Goal: Task Accomplishment & Management: Manage account settings

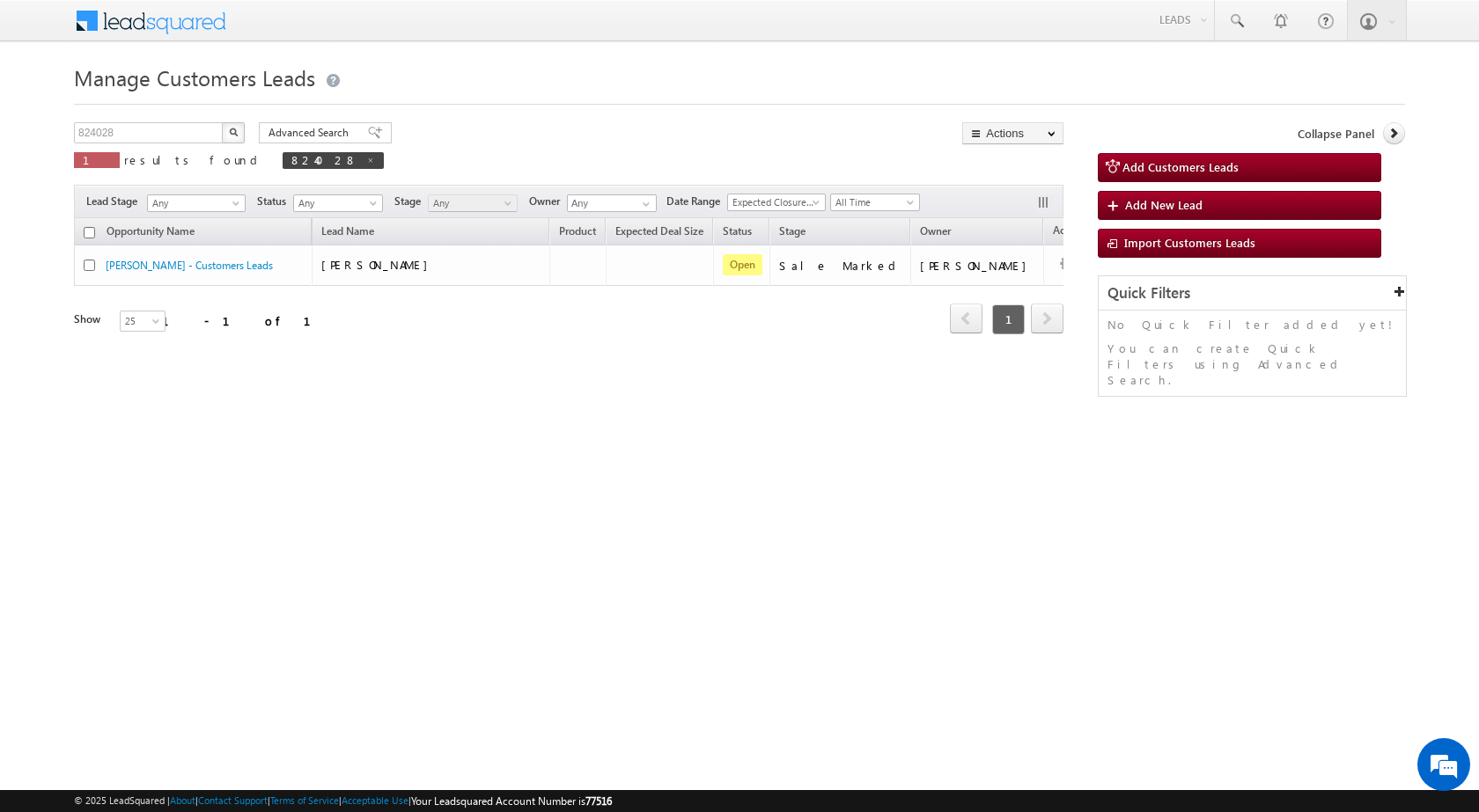
click at [229, 128] on img "button" at bounding box center [232, 132] width 9 height 9
click at [144, 130] on input "824028" at bounding box center [149, 132] width 151 height 21
paste input "5200"
click at [233, 133] on img "button" at bounding box center [232, 132] width 9 height 9
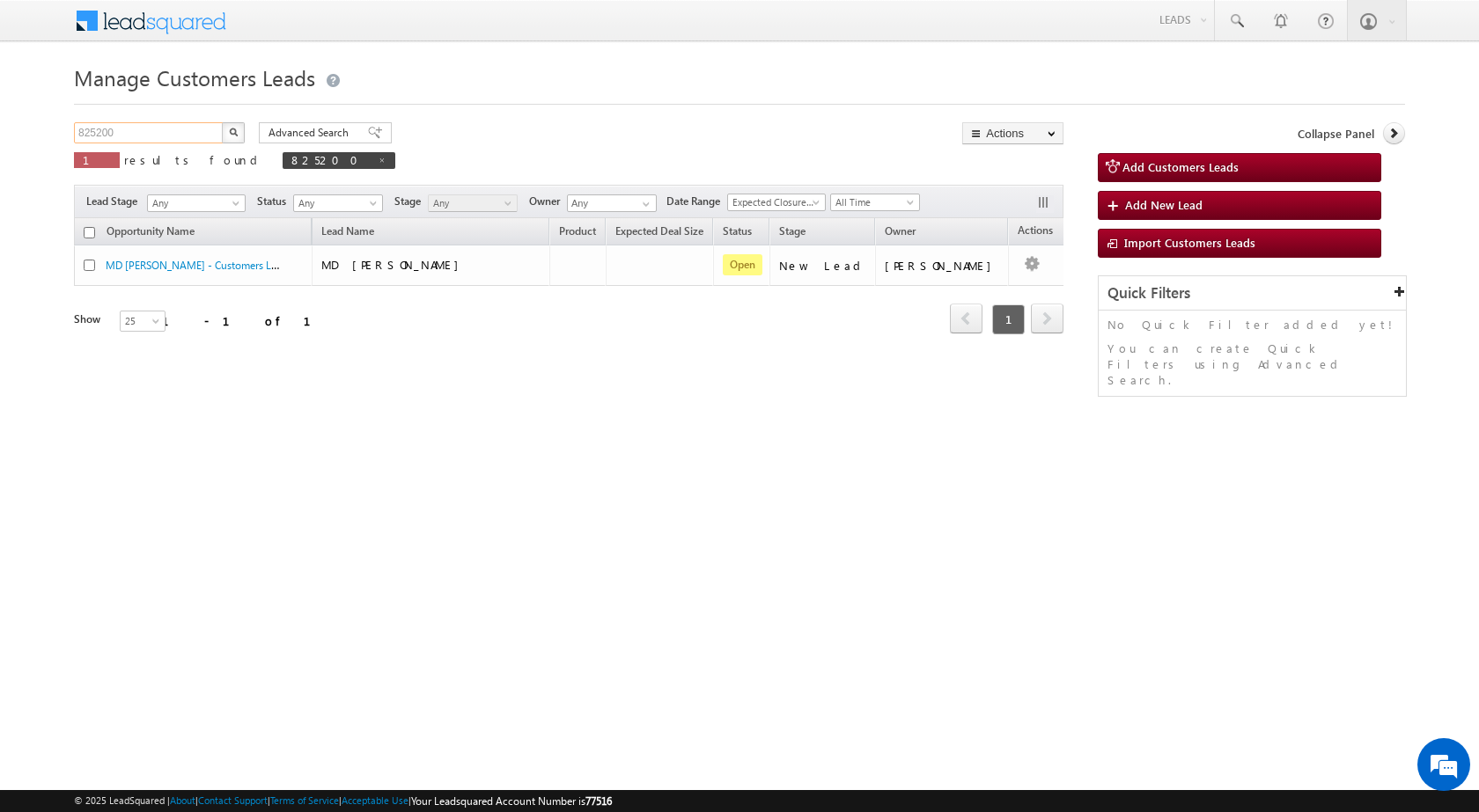
drag, startPoint x: 133, startPoint y: 129, endPoint x: 0, endPoint y: 102, distance: 135.7
click at [0, 102] on body "Menu Shubham Khandare sitar a8@ks erve." at bounding box center [740, 249] width 1479 height 499
paste input "16167"
type input "816167"
click at [222, 122] on button "button" at bounding box center [232, 132] width 23 height 21
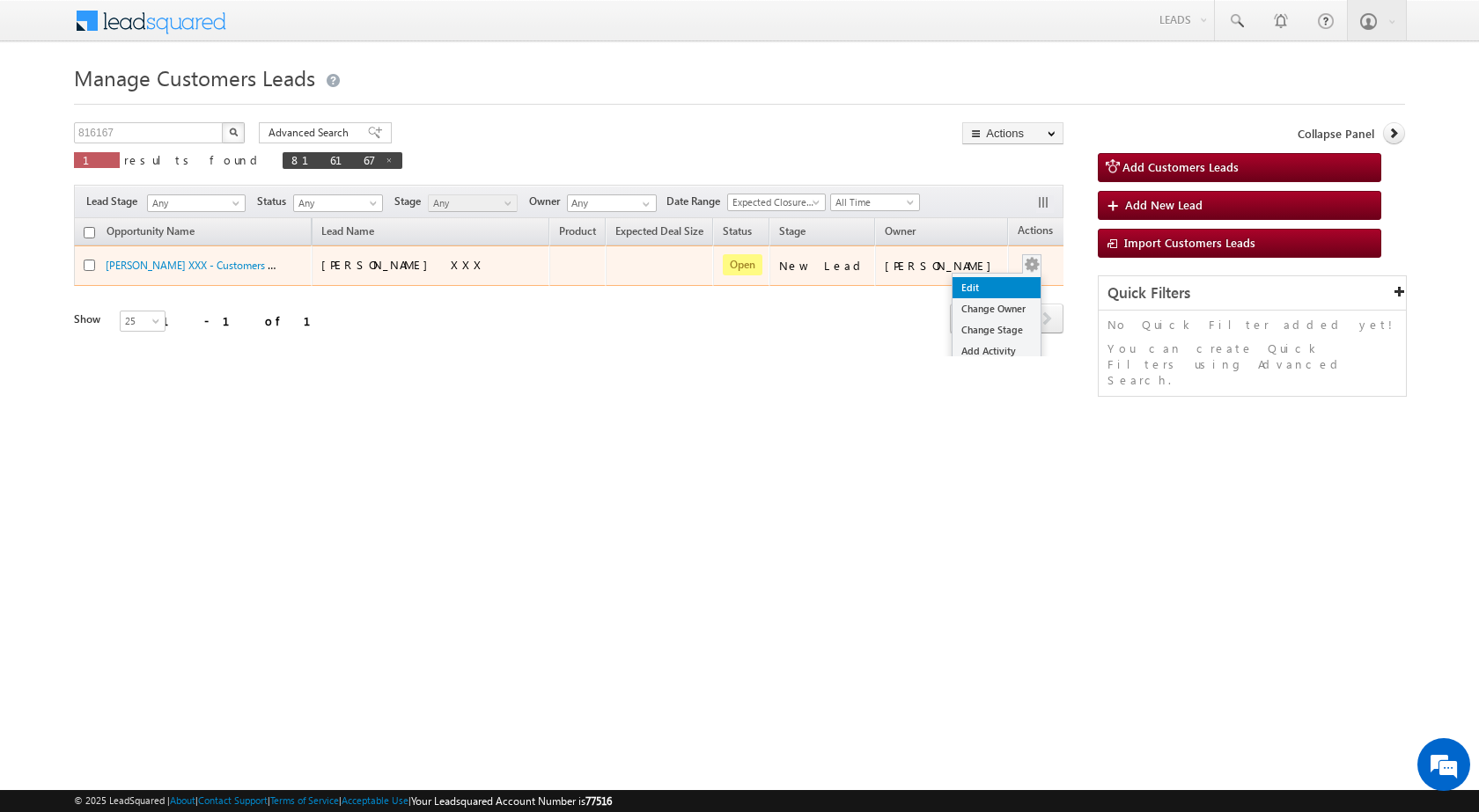
click at [970, 280] on link "Edit" at bounding box center [996, 287] width 88 height 21
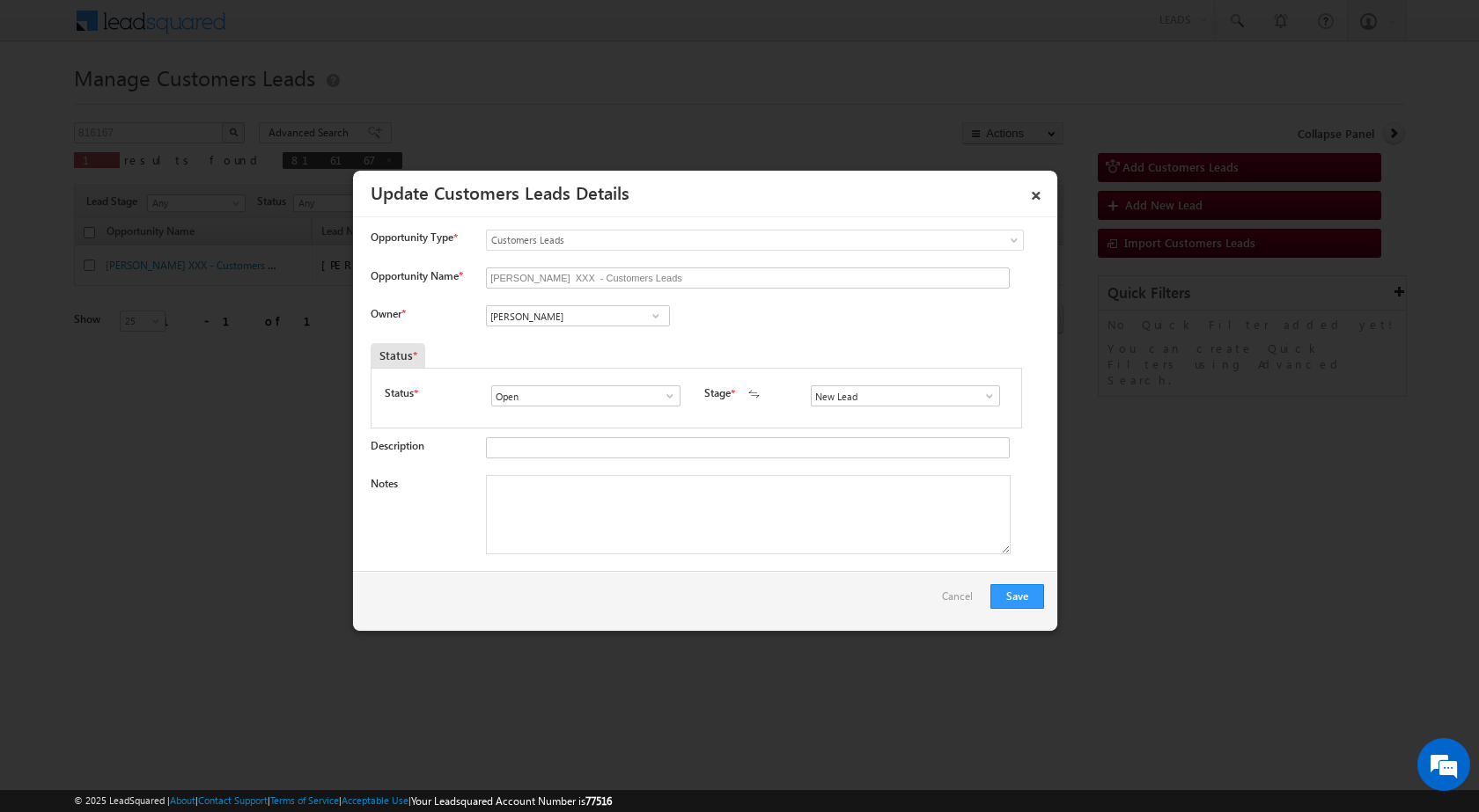
click at [985, 395] on span at bounding box center [990, 396] width 18 height 14
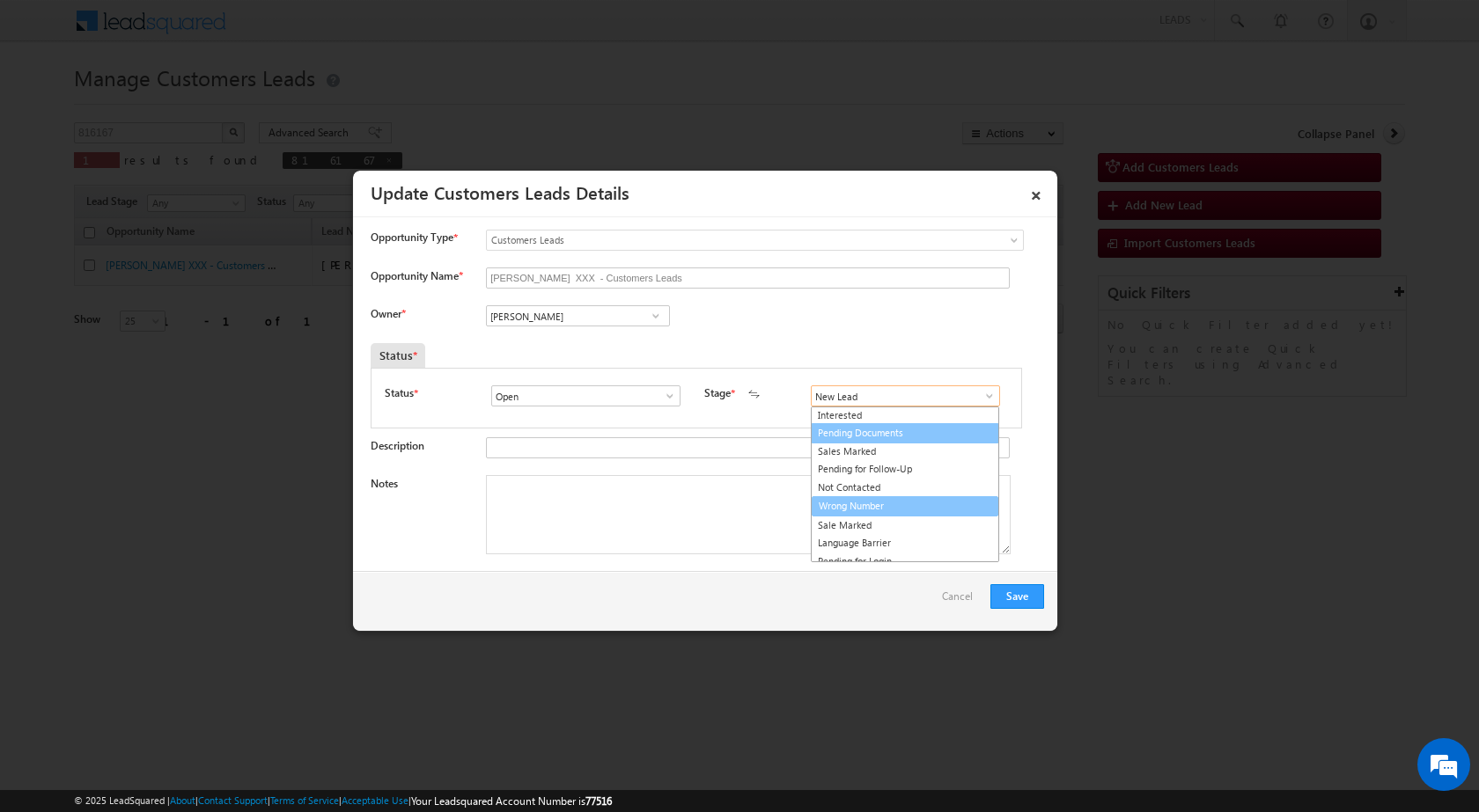
scroll to position [27, 0]
click at [847, 510] on link "Sale Marked" at bounding box center [904, 517] width 188 height 21
type input "Sale Marked"
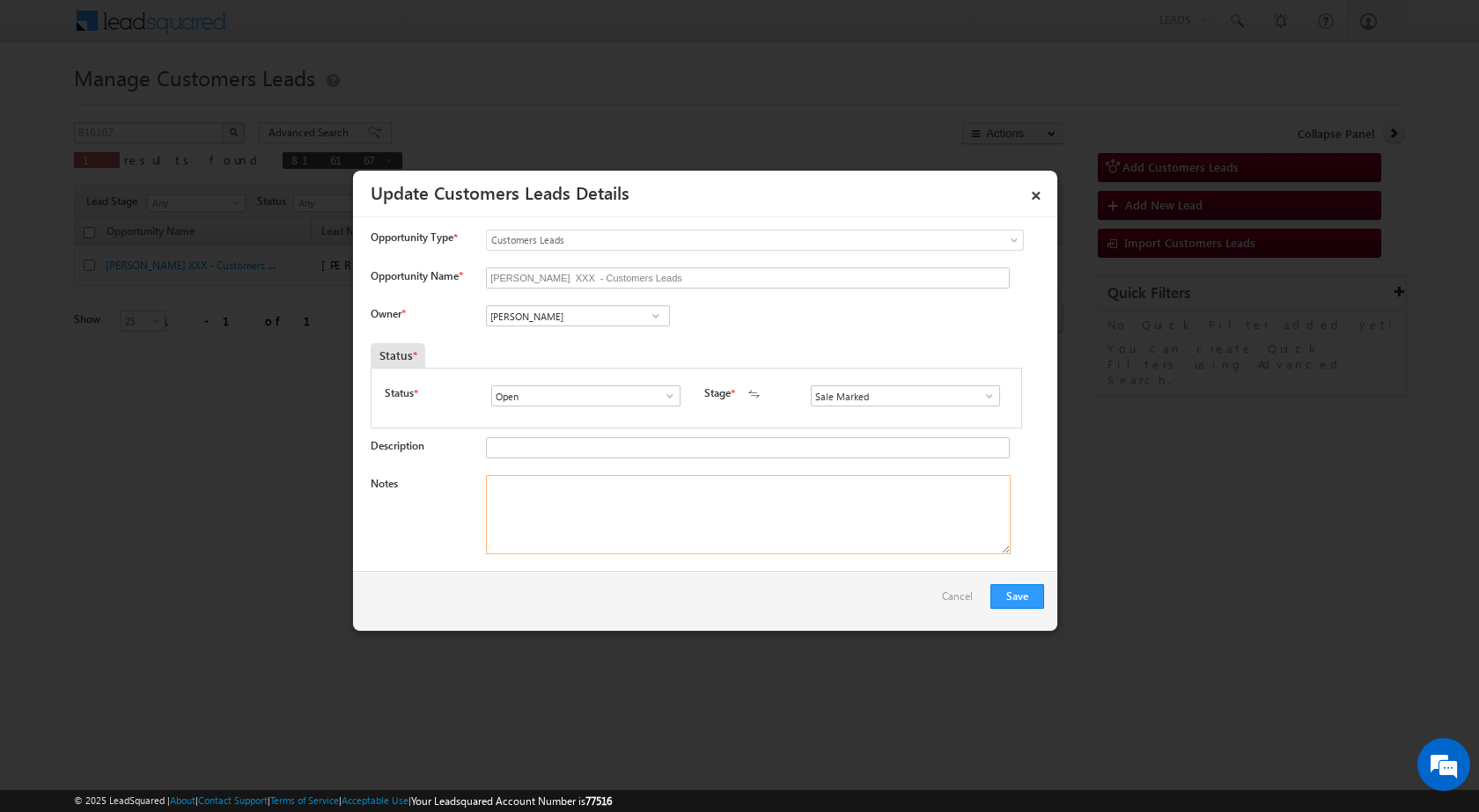
click at [642, 523] on textarea "Notes" at bounding box center [747, 515] width 525 height 79
paste textarea "816167 - VB_Interested - RAJNI - 7078921773 - CONSTRUCTION - MATHURA 281403 - L…"
type textarea "816167 - VB_Interested - RAJNI - 7078921773 - CONSTRUCTION - MATHURA 281403 - L…"
click at [635, 595] on div "Save Cancel" at bounding box center [704, 600] width 704 height 60
click at [546, 318] on input "Vikas Halwai" at bounding box center [577, 315] width 184 height 21
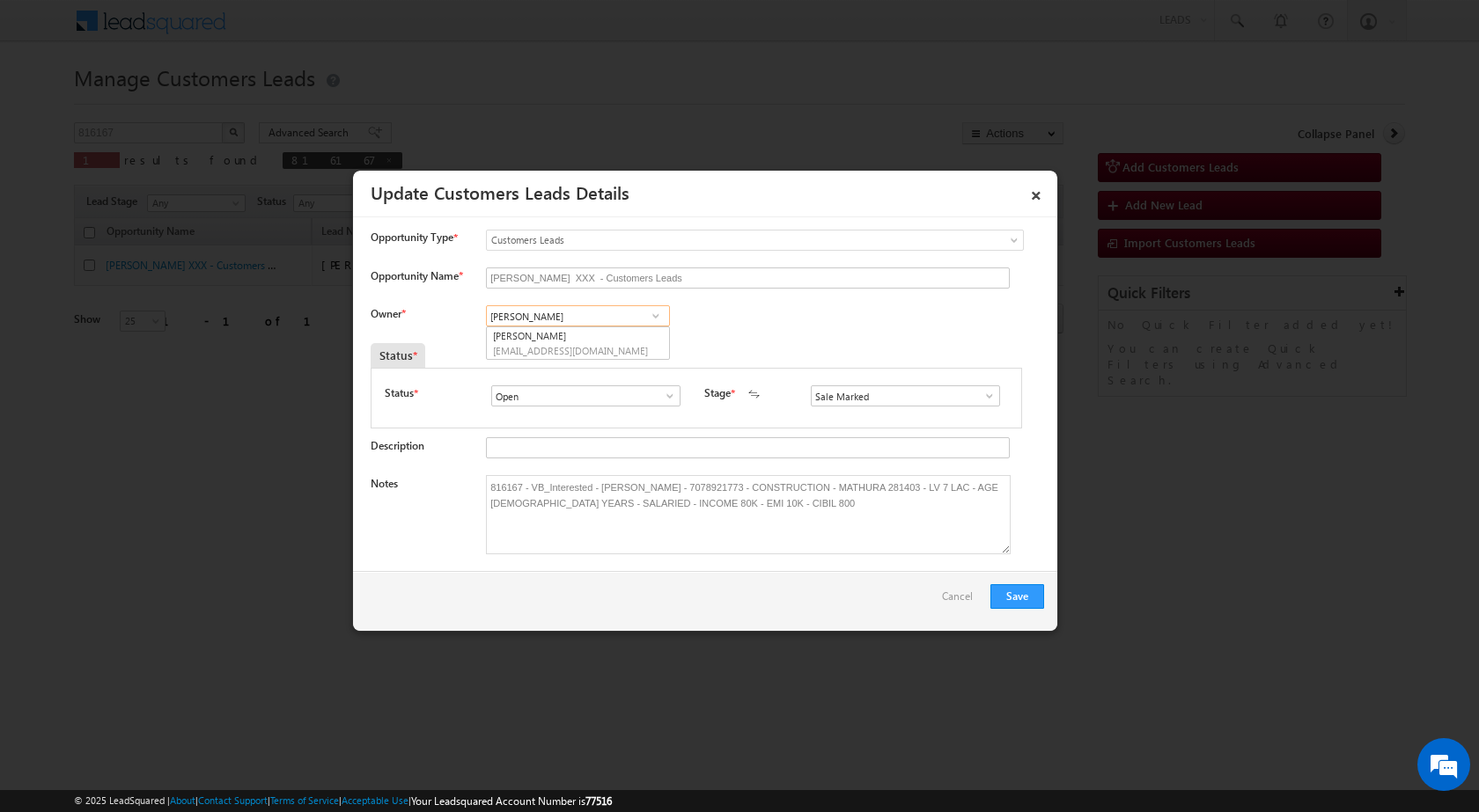
paste input "santosh.kumar2@sgrlimited.in"
click at [597, 341] on link "Santosh Kumar santosh.kumar2@sgrlimited.in" at bounding box center [577, 344] width 184 height 33
type input "Santosh Kumar"
click at [883, 312] on div "Owner * Vikas Halwai Vikas Halwai Vikas Halwai Santosh Kumar Santosh Kumar 9cf9…" at bounding box center [707, 319] width 674 height 29
click at [1007, 595] on button "Save" at bounding box center [1017, 595] width 54 height 25
